Goal: Task Accomplishment & Management: Manage account settings

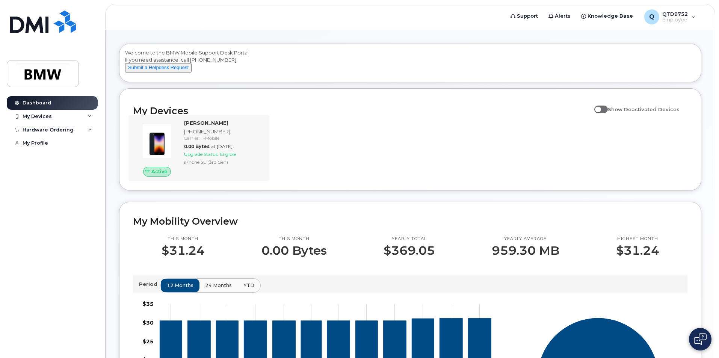
scroll to position [38, 0]
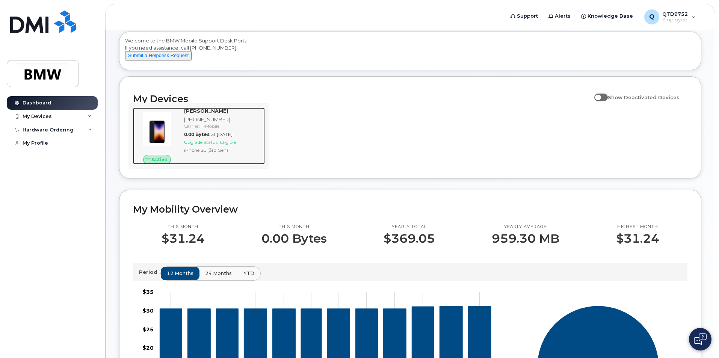
click at [235, 165] on div "Ramon Mendez 864-562-1268 Carrier: T-Mobile 0.00 Bytes at Aug 01, 2025 Upgrade …" at bounding box center [223, 135] width 84 height 57
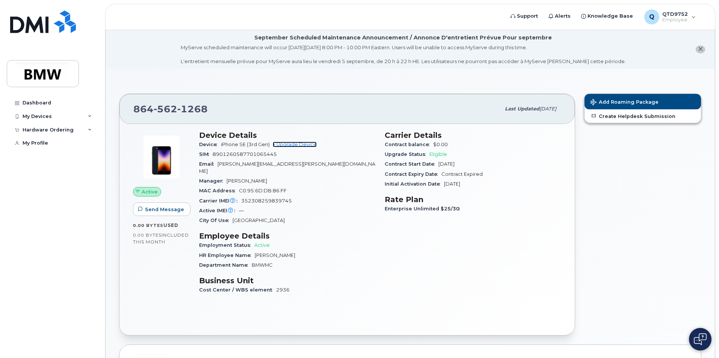
click at [295, 142] on link "+ Upgrade Device" at bounding box center [295, 145] width 44 height 6
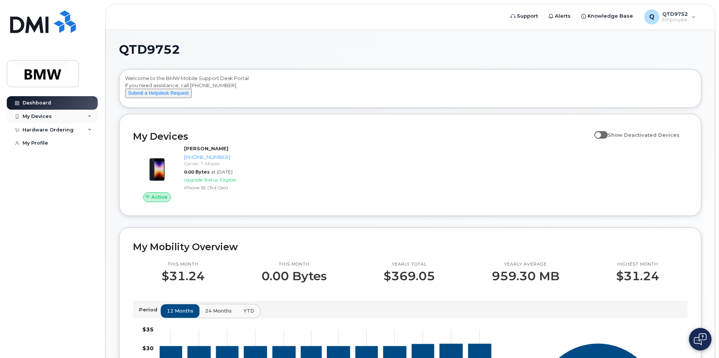
click at [85, 119] on div "My Devices" at bounding box center [52, 117] width 91 height 14
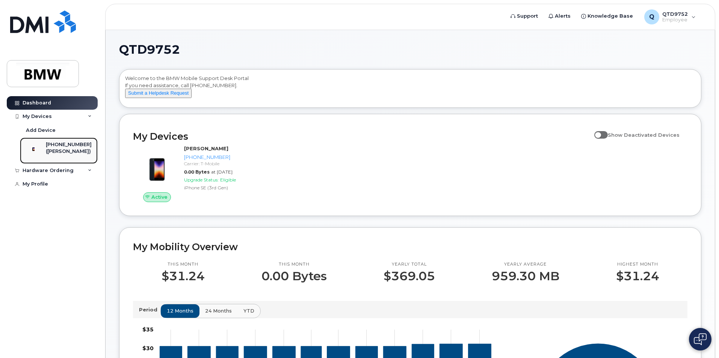
click at [87, 146] on div "[PHONE_NUMBER]" at bounding box center [69, 144] width 46 height 7
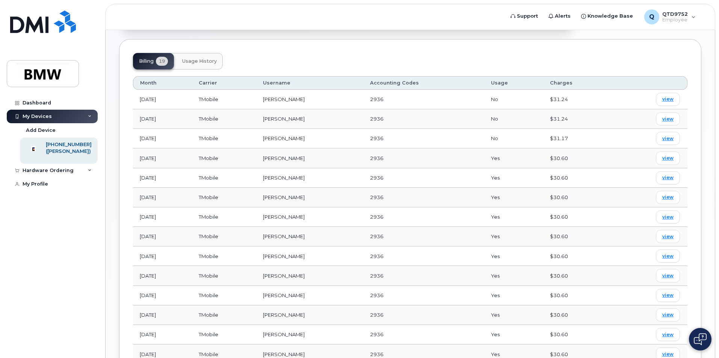
scroll to position [273, 0]
